Goal: Task Accomplishment & Management: Manage account settings

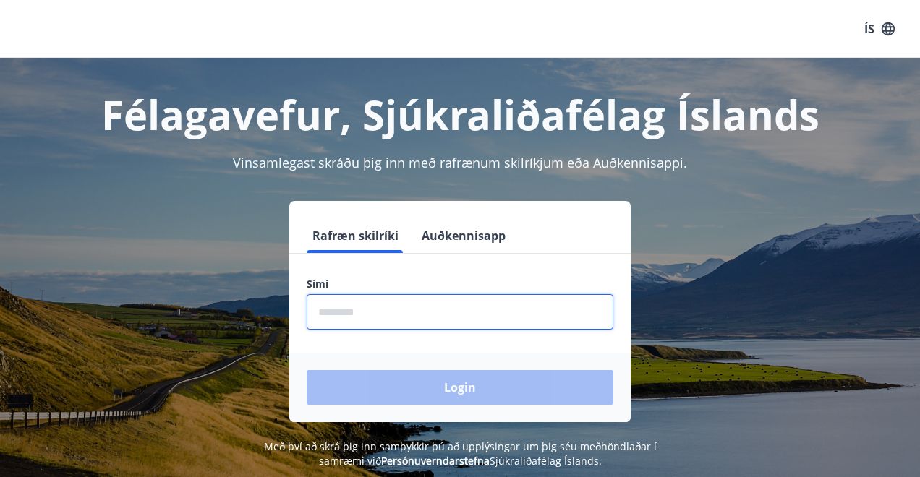
click at [315, 311] on input "phone" at bounding box center [460, 311] width 307 height 35
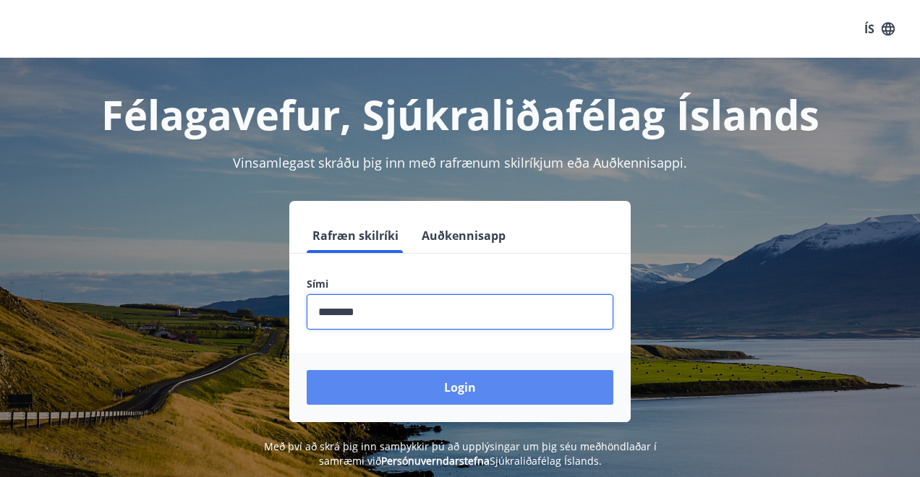
type input "********"
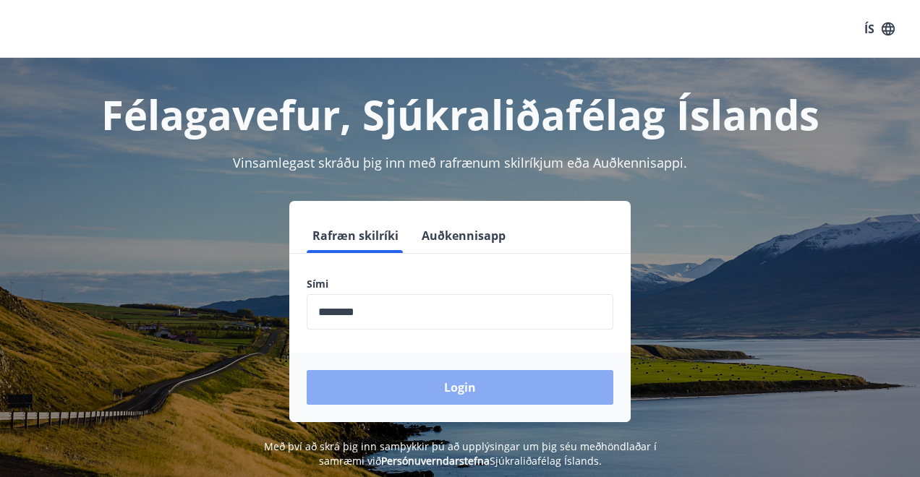
click at [458, 383] on button "Login" at bounding box center [460, 387] width 307 height 35
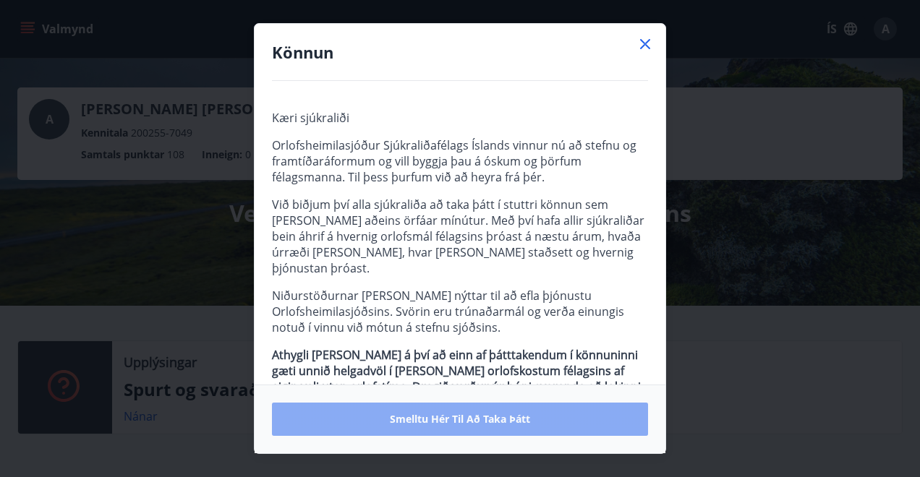
click at [444, 416] on span "Smelltu hér til að taka þátt" at bounding box center [460, 419] width 140 height 14
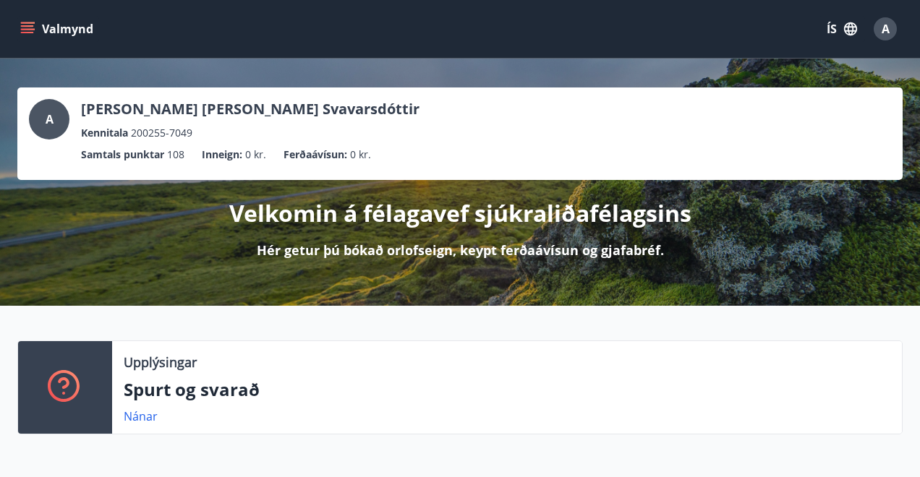
click at [912, 370] on div "Upplýsingar Spurt og svarað Nánar" at bounding box center [460, 394] width 920 height 106
click at [129, 414] on link "Nánar" at bounding box center [141, 417] width 34 height 16
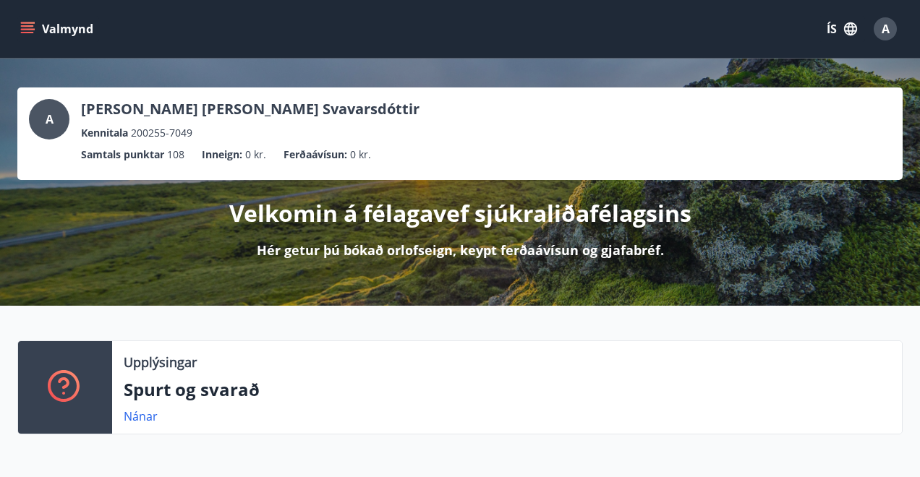
click at [848, 24] on icon "button" at bounding box center [850, 28] width 13 height 13
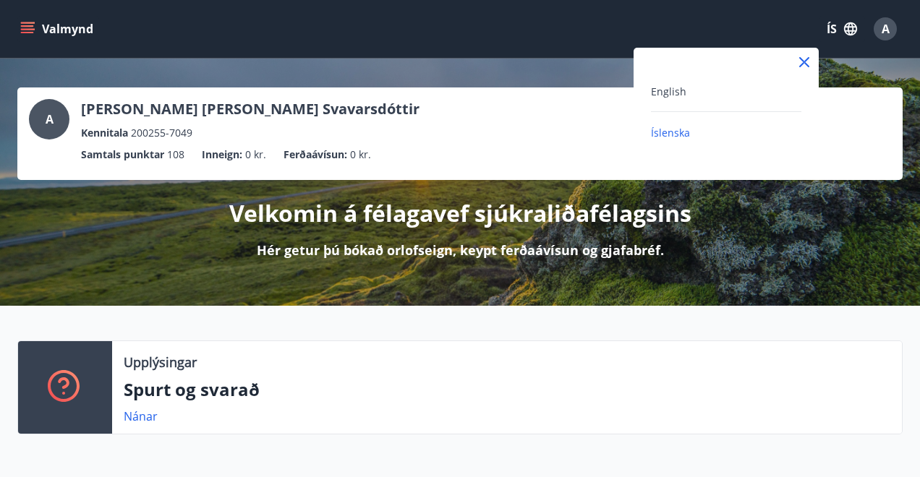
click at [671, 130] on span "Íslenska" at bounding box center [670, 133] width 39 height 14
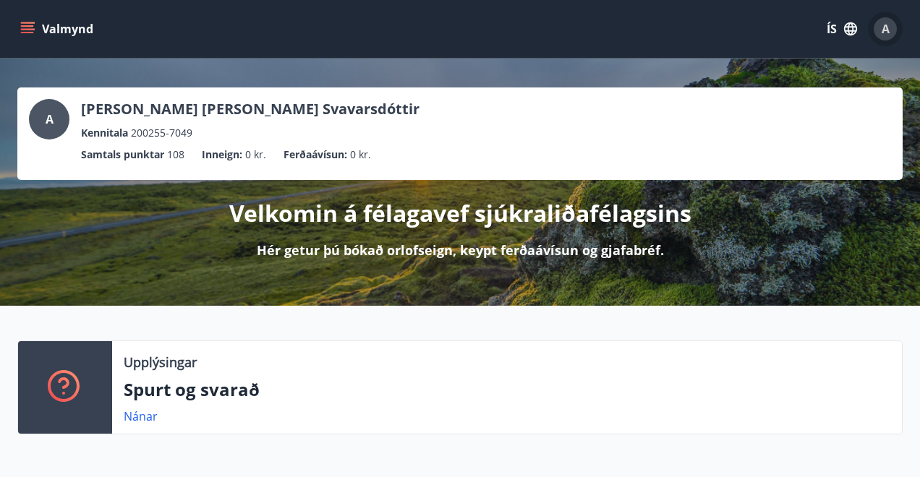
click at [883, 27] on span "A" at bounding box center [885, 29] width 8 height 16
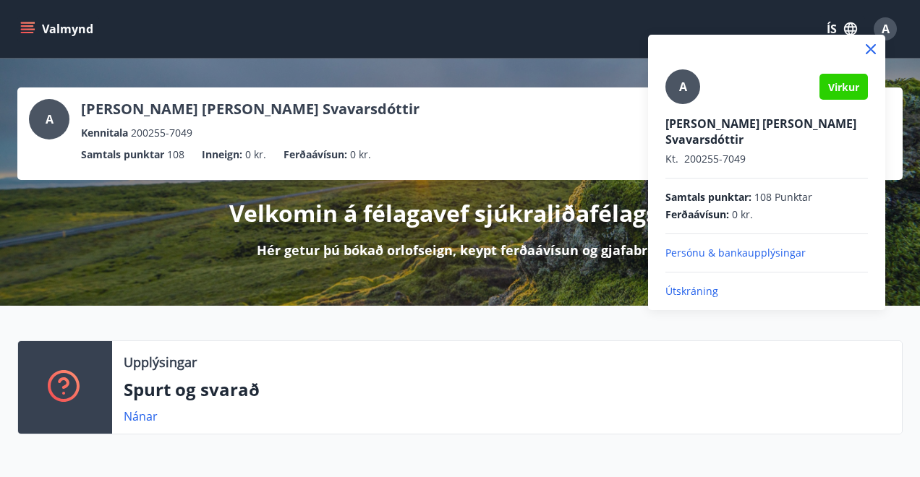
click at [690, 284] on p "Útskráning" at bounding box center [766, 291] width 202 height 14
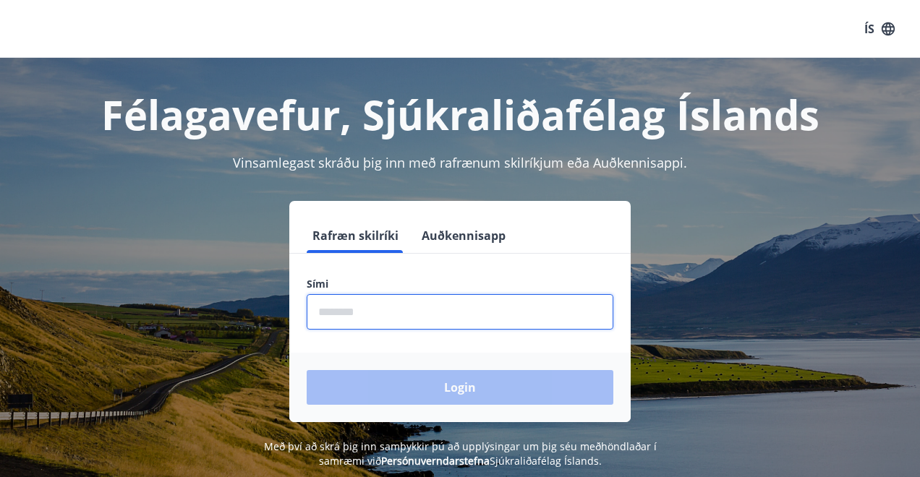
click at [312, 312] on input "phone" at bounding box center [460, 311] width 307 height 35
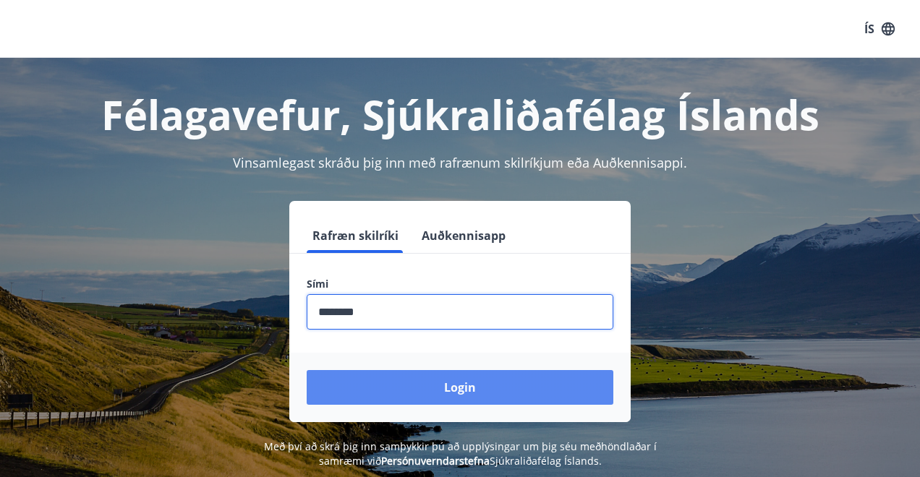
type input "********"
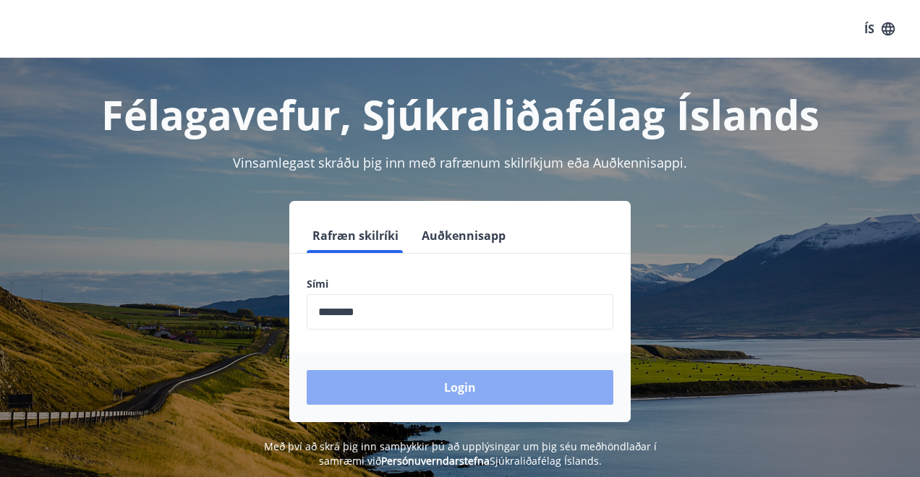
click at [459, 386] on button "Login" at bounding box center [460, 387] width 307 height 35
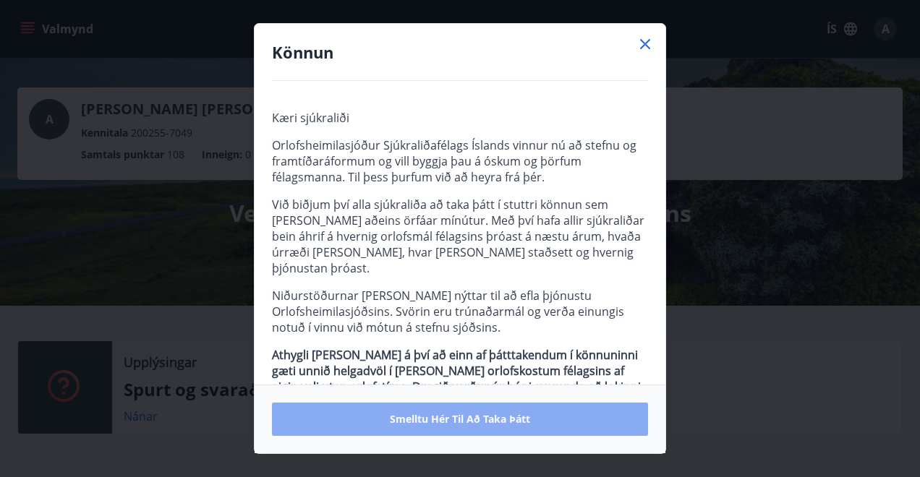
click at [433, 416] on span "Smelltu hér til að taka þátt" at bounding box center [460, 419] width 140 height 14
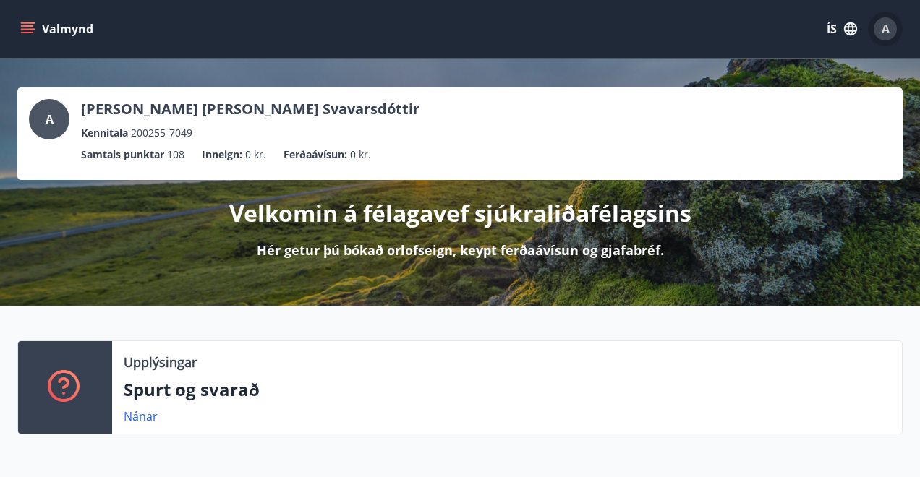
click at [884, 25] on span "A" at bounding box center [885, 29] width 8 height 16
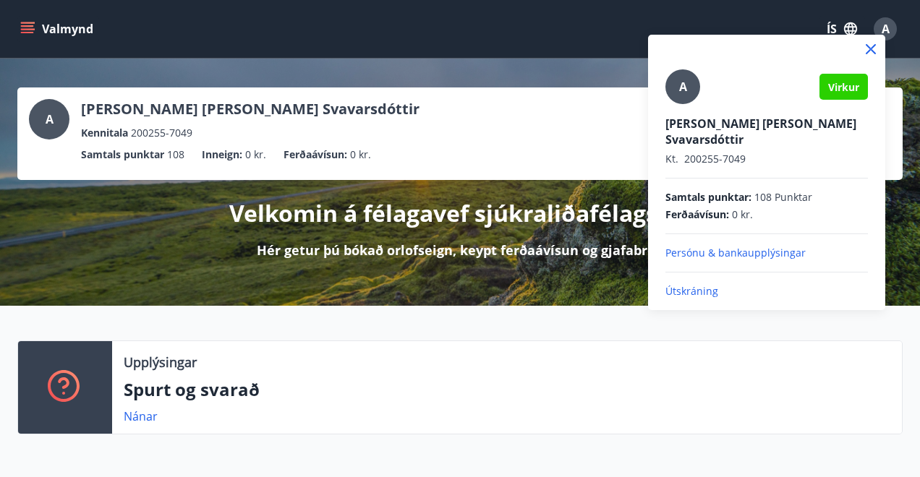
click at [686, 284] on p "Útskráning" at bounding box center [766, 291] width 202 height 14
